Goal: Transaction & Acquisition: Obtain resource

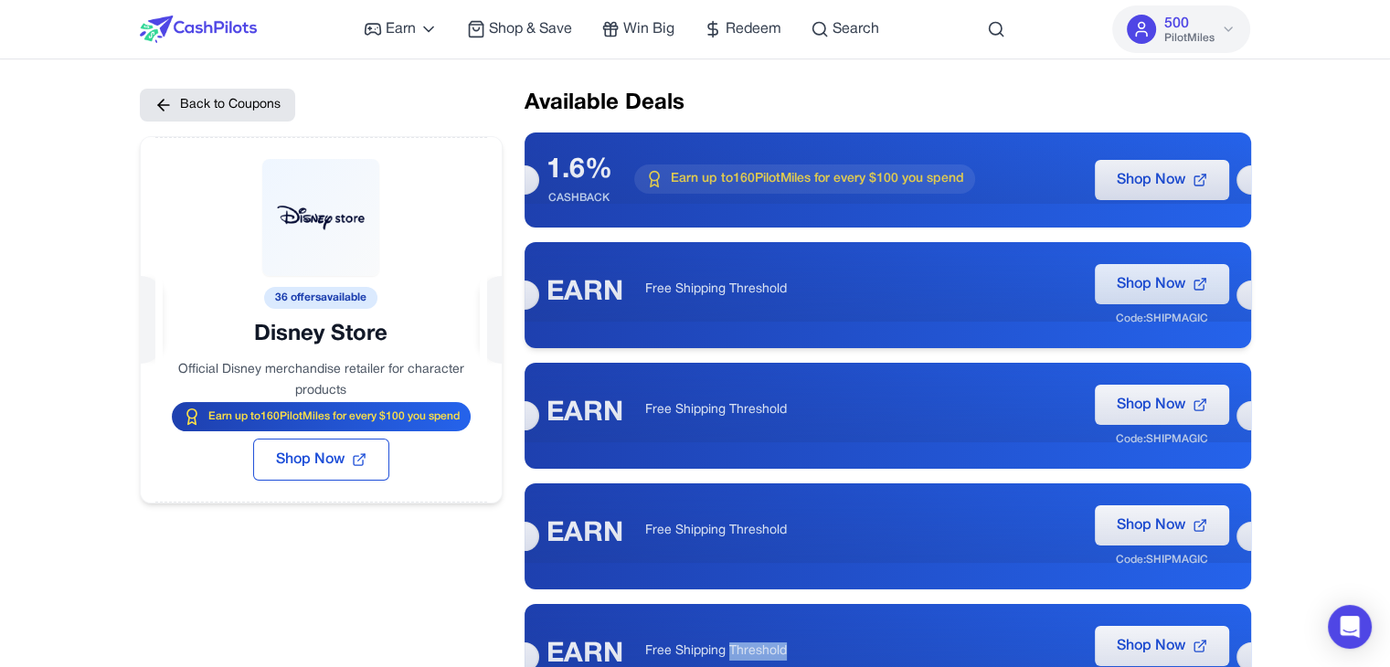
click at [1174, 277] on span "Shop Now" at bounding box center [1151, 284] width 69 height 22
click at [1167, 40] on span "PilotMiles" at bounding box center [1188, 38] width 50 height 15
click at [1228, 27] on icon at bounding box center [1228, 29] width 15 height 15
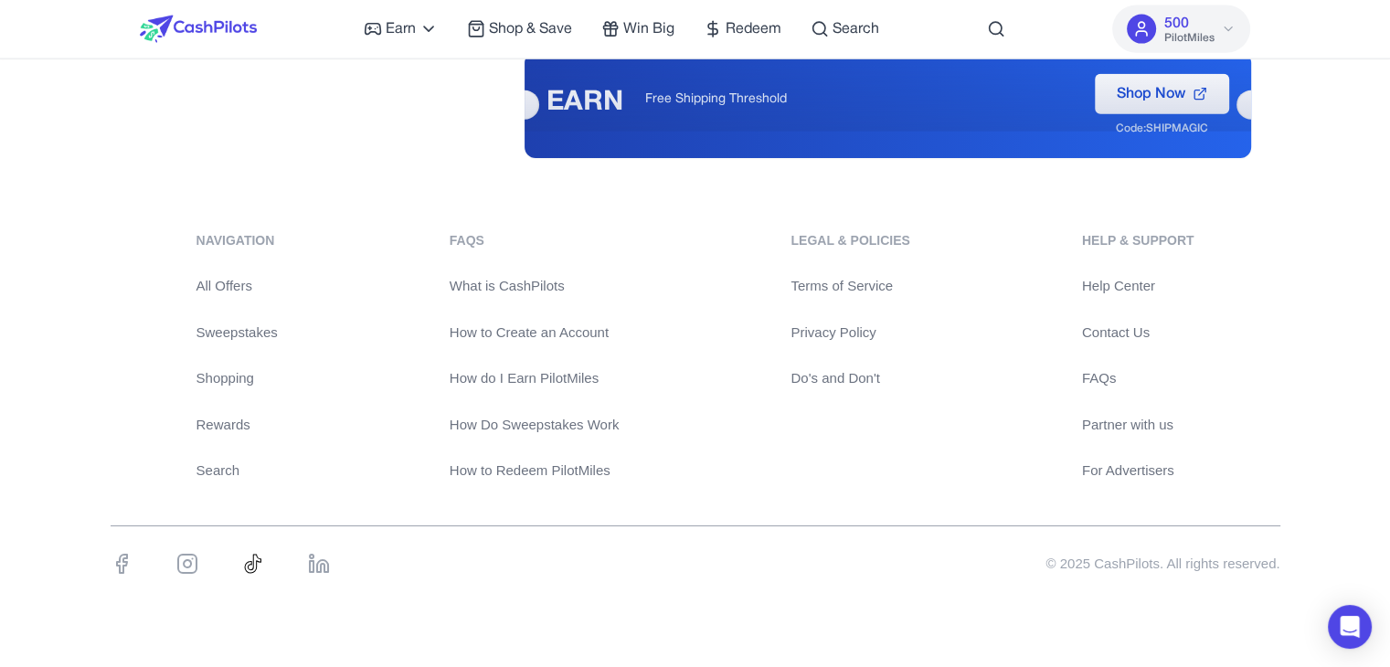
scroll to position [4355, 0]
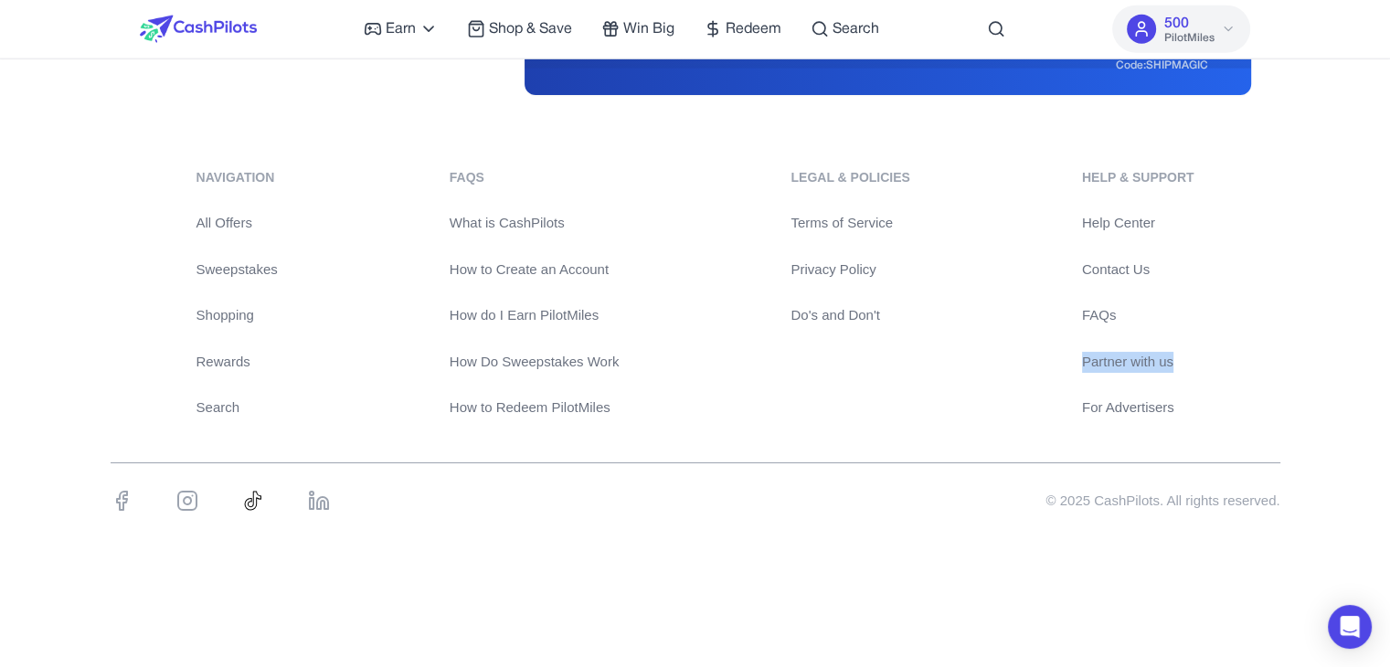
drag, startPoint x: 1166, startPoint y: 358, endPoint x: 1067, endPoint y: 363, distance: 99.7
click at [1067, 363] on div "navigation All Offers Sweepstakes Shopping Rewards Search FAQs What is CashPilo…" at bounding box center [696, 293] width 1170 height 250
drag, startPoint x: 1098, startPoint y: 364, endPoint x: 1003, endPoint y: 383, distance: 97.0
click at [1003, 383] on div "navigation All Offers Sweepstakes Shopping Rewards Search FAQs What is CashPilo…" at bounding box center [696, 293] width 1170 height 250
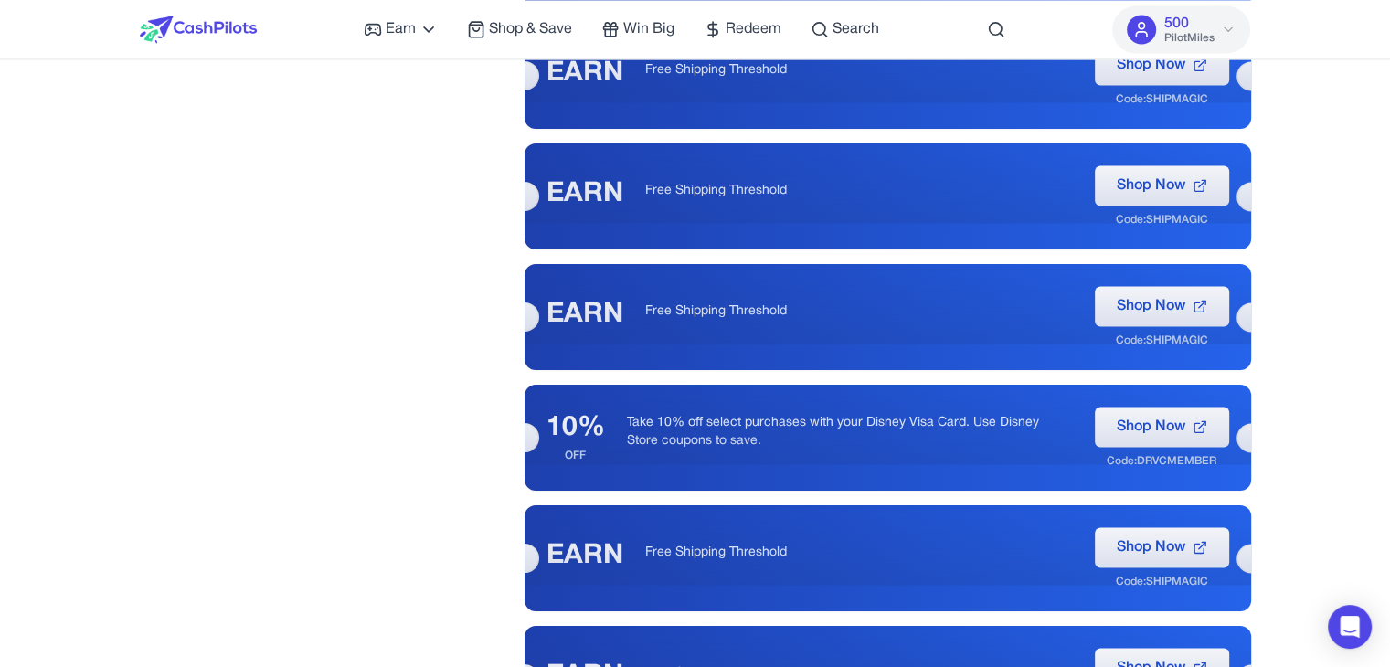
scroll to position [2710, 0]
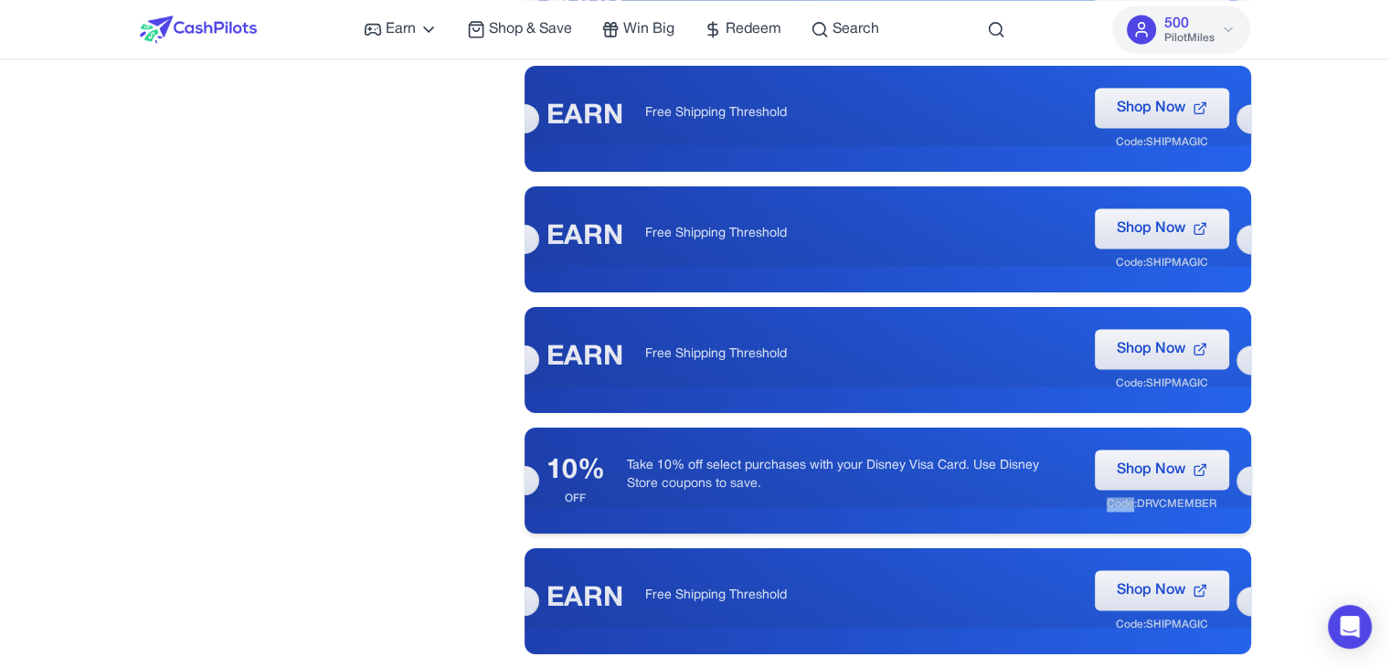
drag, startPoint x: 1133, startPoint y: 509, endPoint x: 1239, endPoint y: 503, distance: 106.2
click at [1239, 503] on div "10% OFF Take 10% off select purchases with your Disney Visa Card. Use Disney St…" at bounding box center [888, 481] width 727 height 106
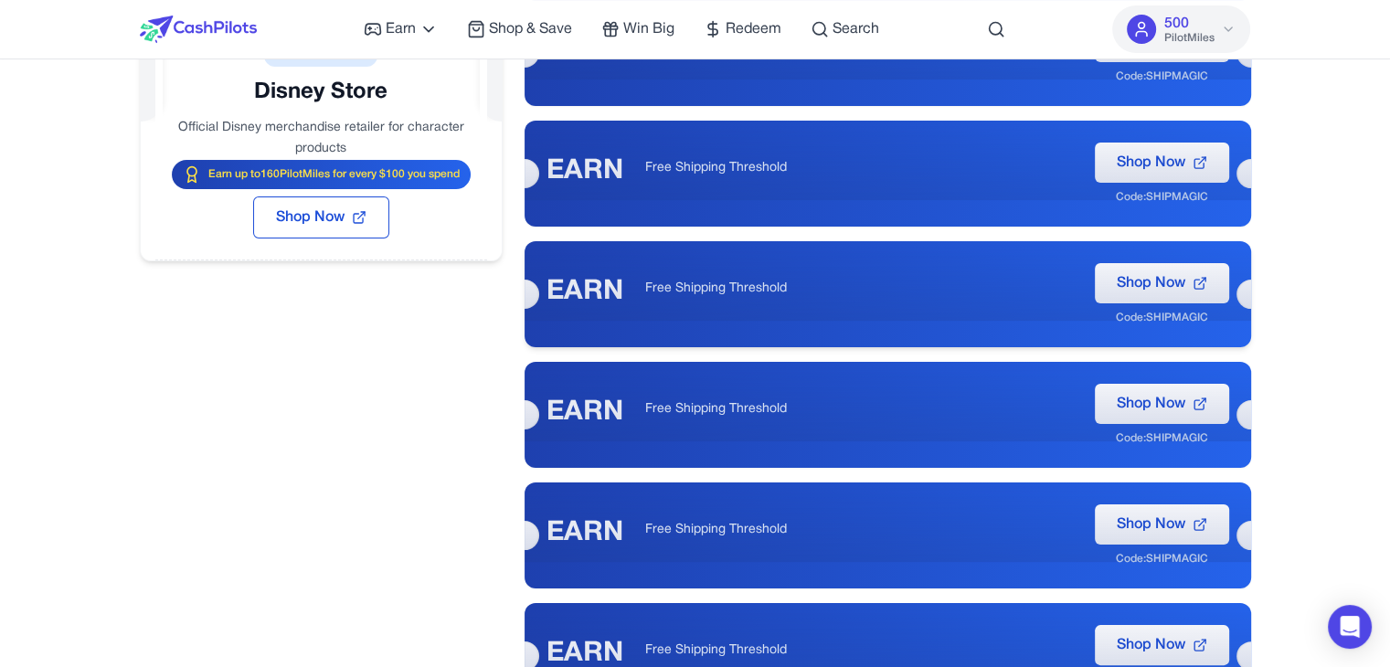
scroll to position [0, 0]
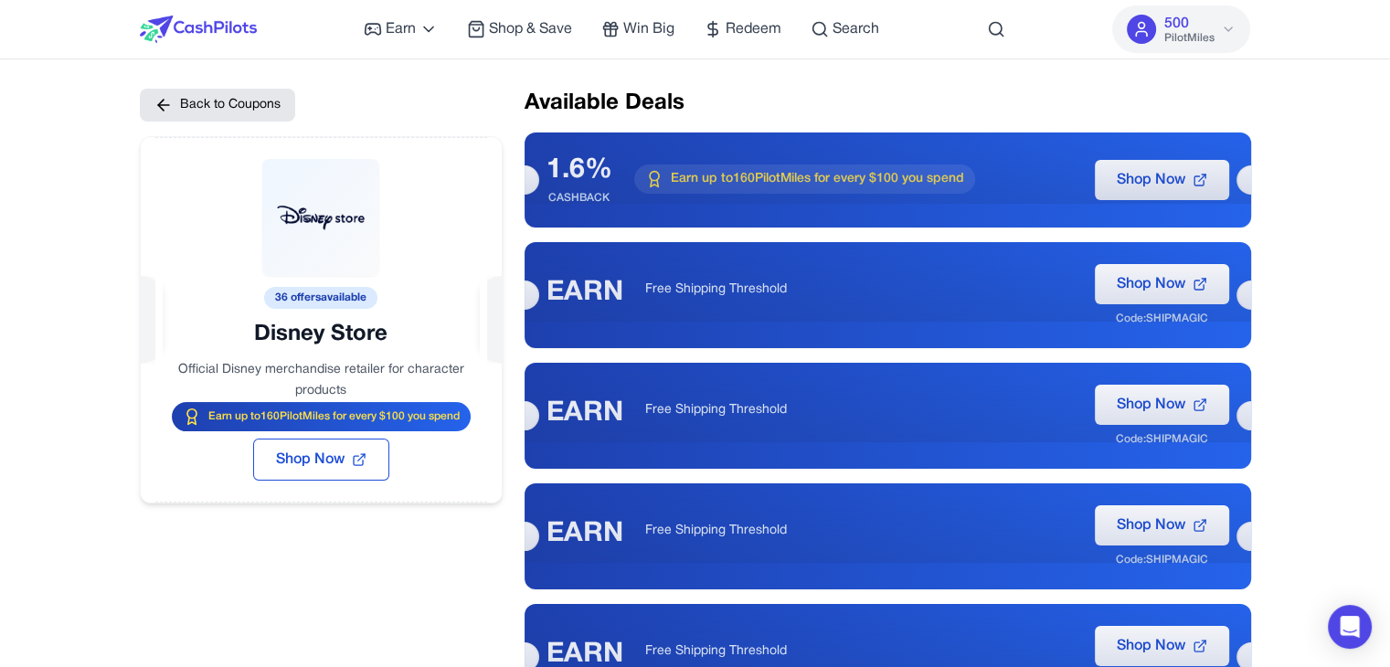
drag, startPoint x: 1162, startPoint y: 37, endPoint x: 1212, endPoint y: 45, distance: 50.8
click at [1212, 45] on button "500 PilotMiles" at bounding box center [1181, 29] width 138 height 48
drag, startPoint x: 760, startPoint y: 178, endPoint x: 827, endPoint y: 186, distance: 67.1
click at [827, 186] on span "Earn up to 160 PilotMiles for every $100 you spend" at bounding box center [817, 179] width 293 height 18
